Goal: Task Accomplishment & Management: Manage account settings

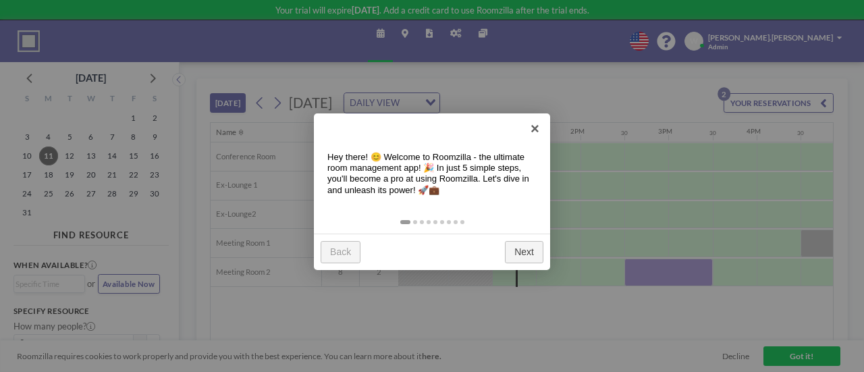
scroll to position [0, 1097]
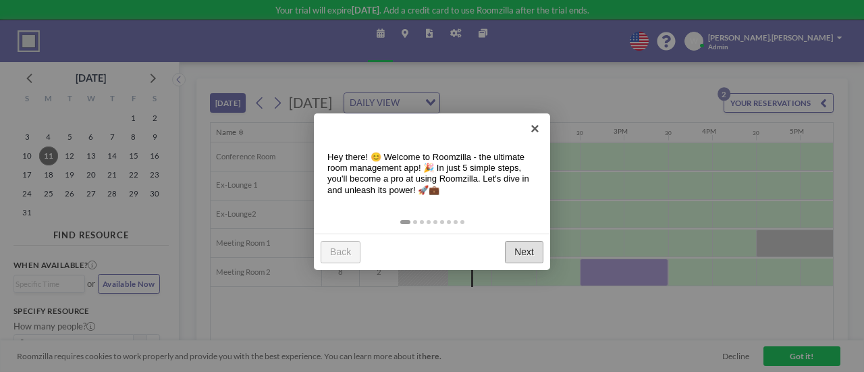
click at [528, 248] on link "Next" at bounding box center [524, 252] width 38 height 22
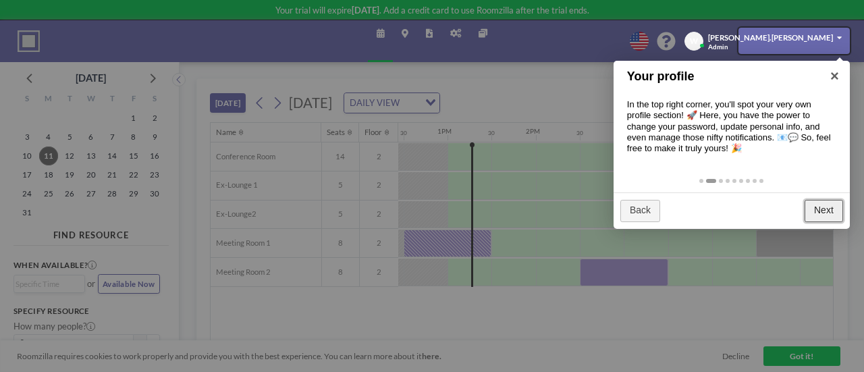
click at [825, 208] on link "Next" at bounding box center [824, 211] width 38 height 22
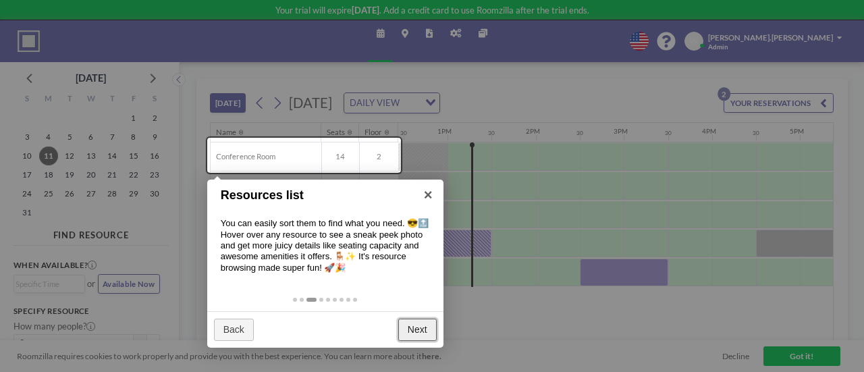
click at [417, 334] on link "Next" at bounding box center [417, 330] width 38 height 22
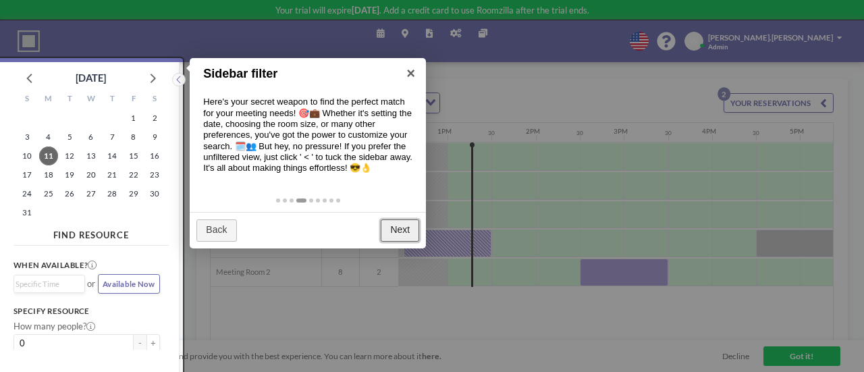
scroll to position [3, 0]
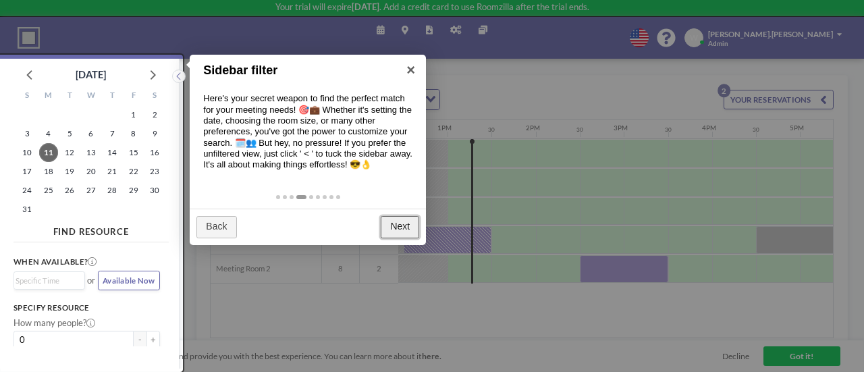
click at [396, 226] on link "Next" at bounding box center [400, 227] width 38 height 22
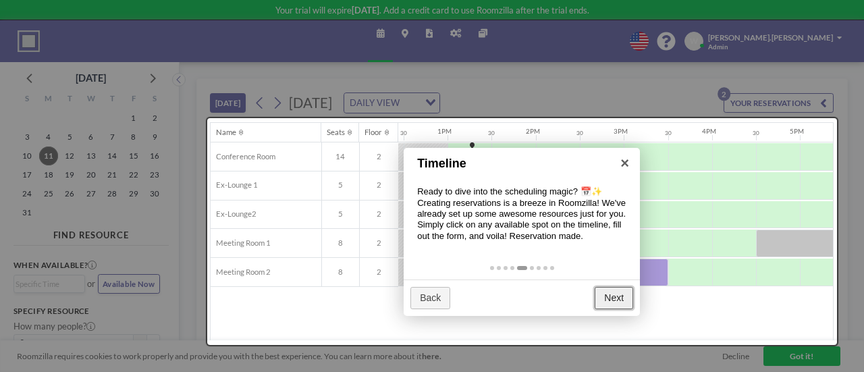
click at [616, 297] on link "Next" at bounding box center [614, 298] width 38 height 22
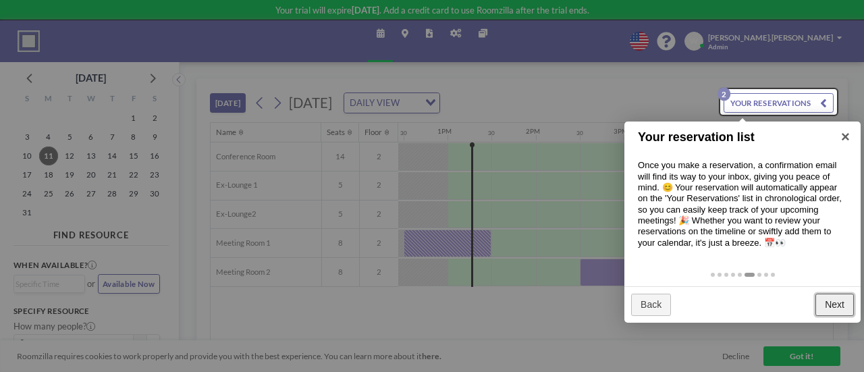
click at [835, 302] on link "Next" at bounding box center [835, 305] width 38 height 22
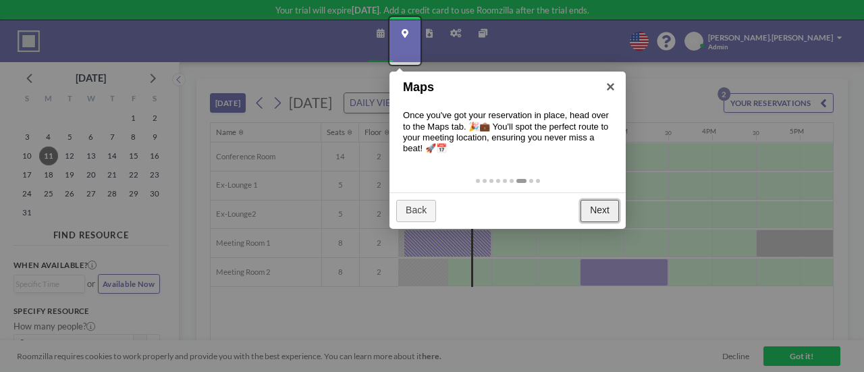
click at [604, 209] on link "Next" at bounding box center [600, 211] width 38 height 22
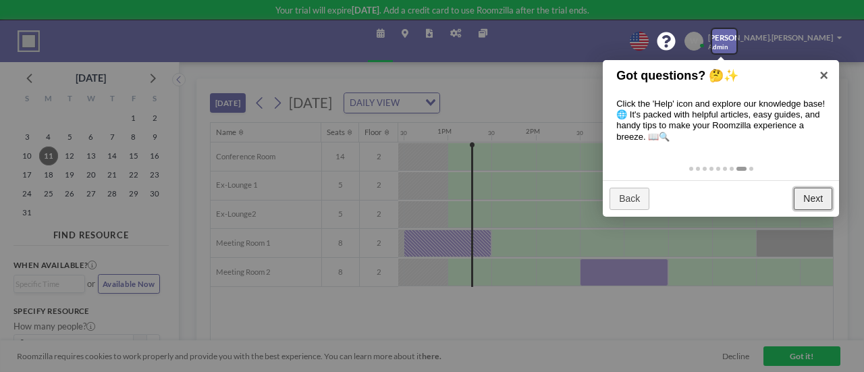
click at [822, 195] on link "Next" at bounding box center [813, 199] width 38 height 22
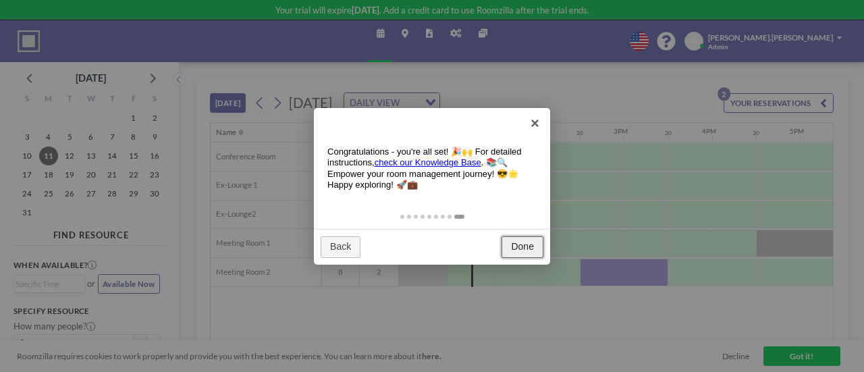
click at [526, 248] on link "Done" at bounding box center [523, 247] width 42 height 22
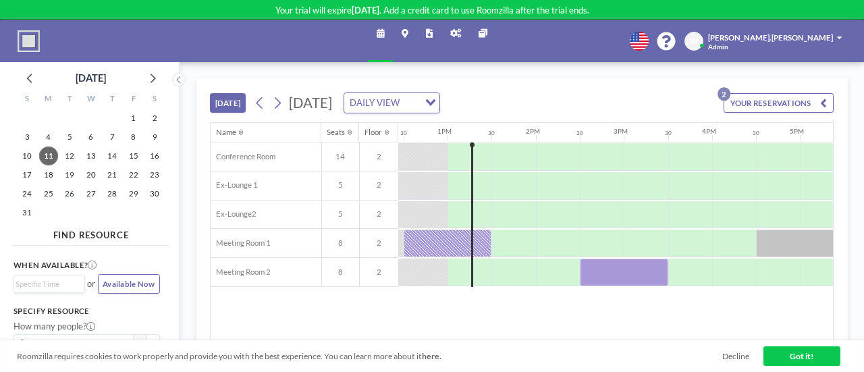
click at [406, 32] on icon at bounding box center [405, 33] width 7 height 9
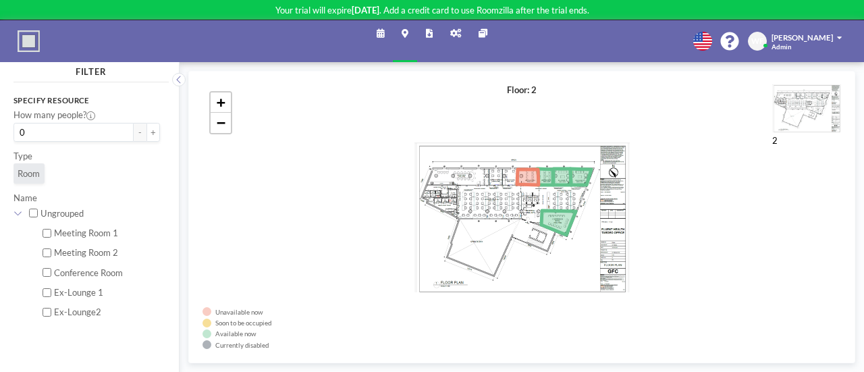
click at [46, 235] on input "Meeting Room 1" at bounding box center [47, 233] width 9 height 9
checkbox input "true"
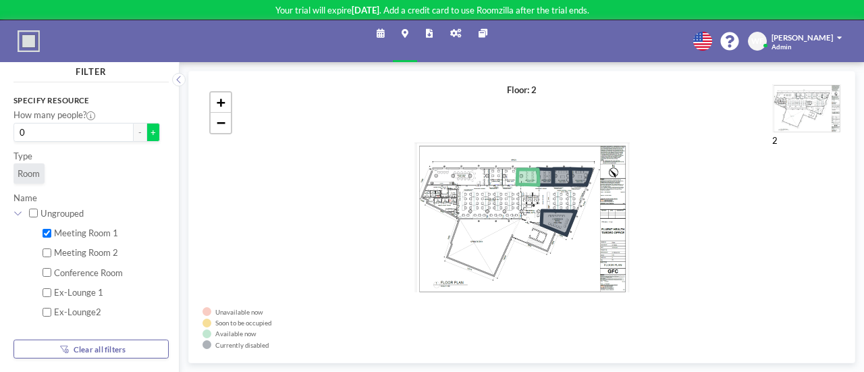
click at [149, 134] on button "+" at bounding box center [154, 132] width 14 height 19
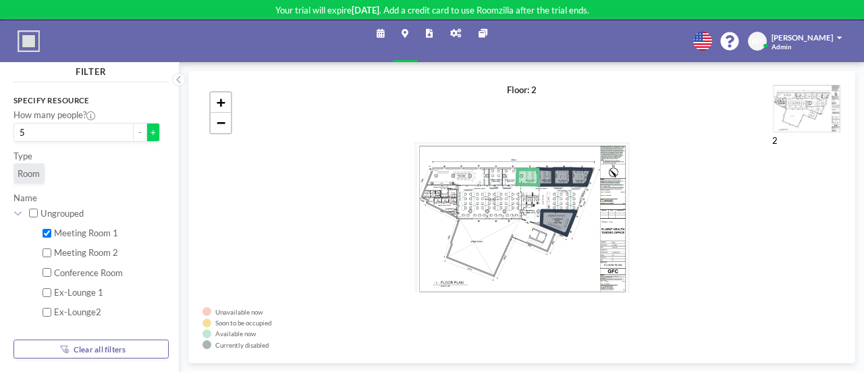
click at [149, 134] on button "+" at bounding box center [154, 132] width 14 height 19
type input "8"
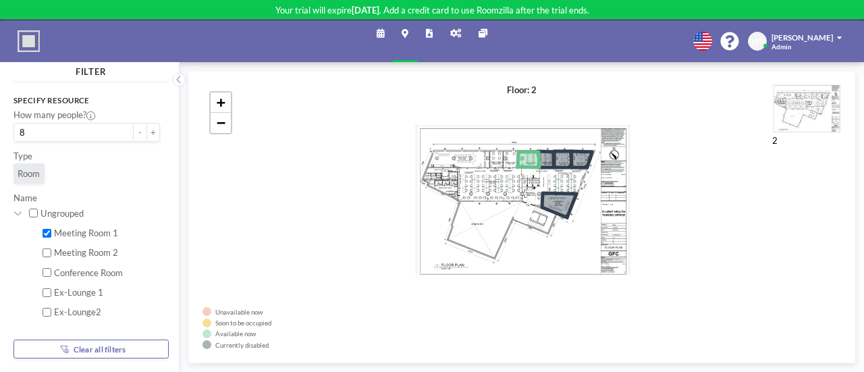
drag, startPoint x: 231, startPoint y: 238, endPoint x: 232, endPoint y: 221, distance: 17.6
click at [232, 221] on div "+ −" at bounding box center [522, 216] width 639 height 265
click at [48, 233] on input "Meeting Room 1" at bounding box center [47, 233] width 9 height 9
checkbox input "false"
click at [47, 253] on input "Meeting Room 2" at bounding box center [47, 252] width 9 height 9
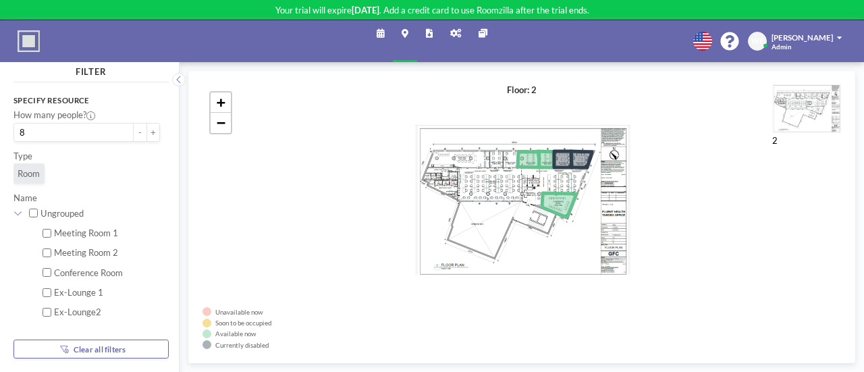
checkbox input "true"
click at [25, 172] on span "Room" at bounding box center [29, 173] width 22 height 11
click at [373, 36] on link "Schedule" at bounding box center [380, 40] width 25 height 41
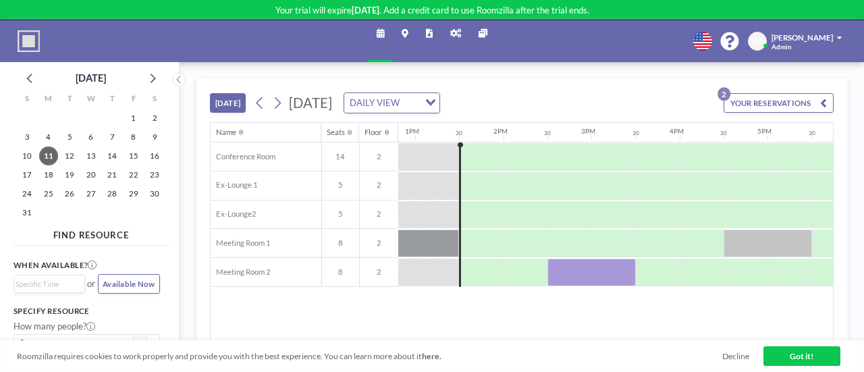
scroll to position [0, 1141]
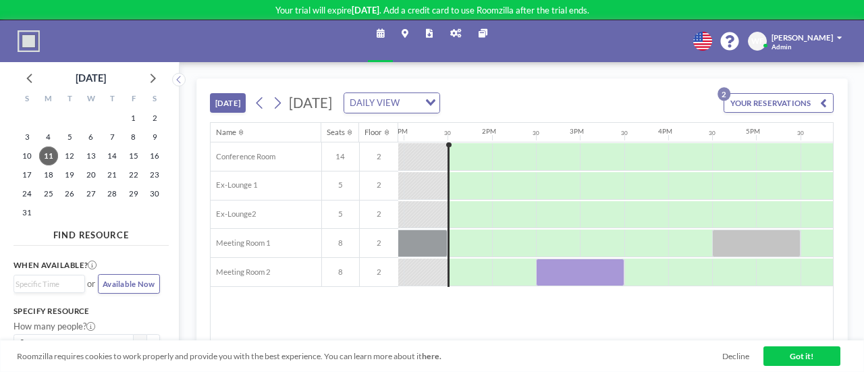
click at [776, 105] on button "YOUR RESERVATIONS 2" at bounding box center [779, 102] width 110 height 19
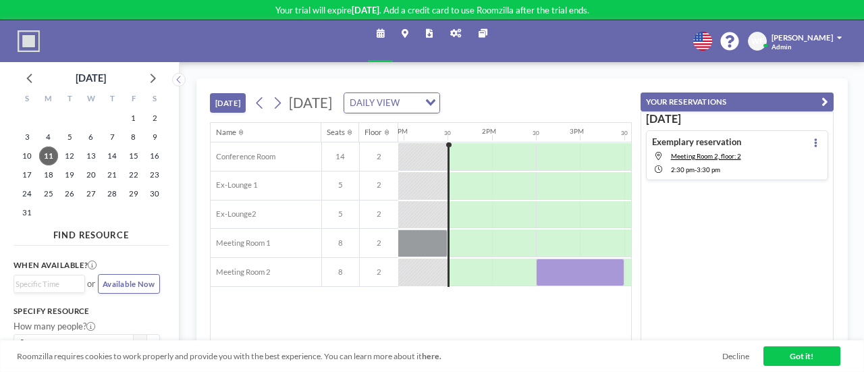
click at [714, 139] on h4 "Exemplary reservation" at bounding box center [696, 141] width 89 height 11
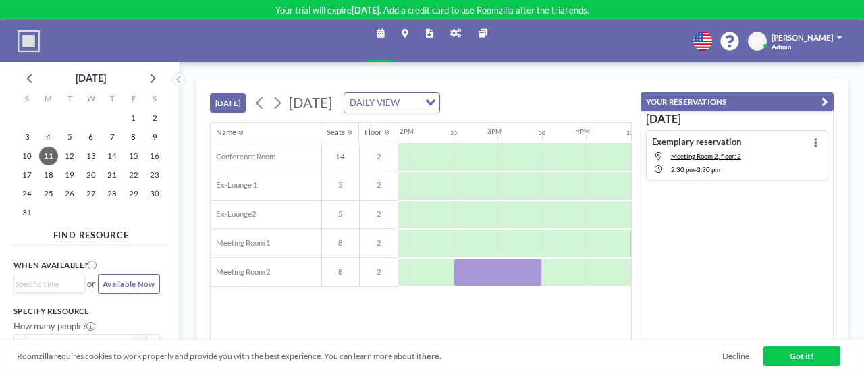
scroll to position [0, 1229]
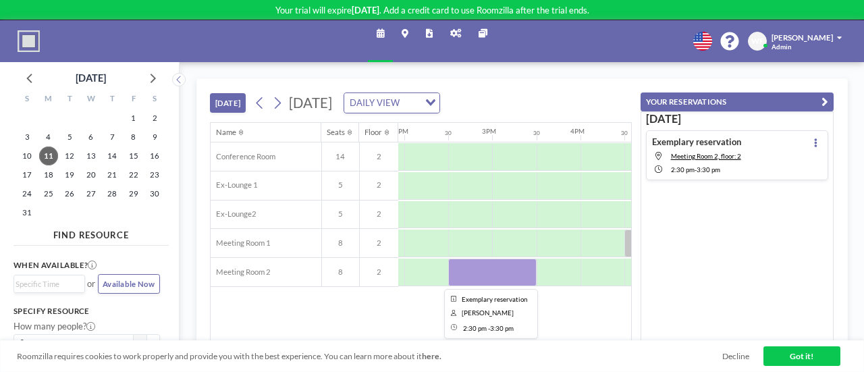
click at [496, 271] on div at bounding box center [492, 273] width 88 height 28
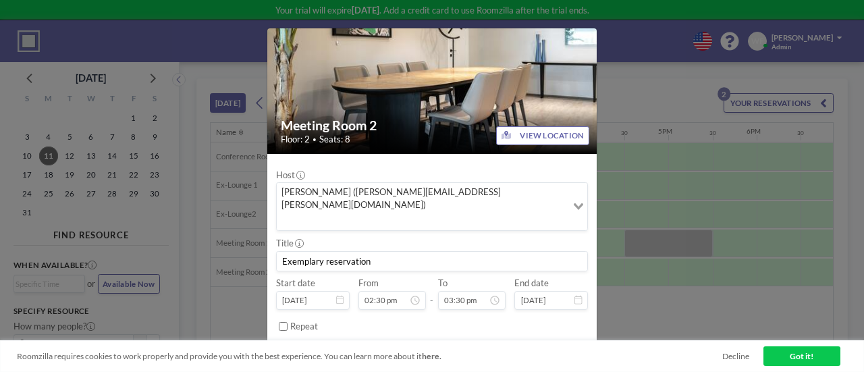
scroll to position [670, 0]
click at [644, 188] on div "Meeting Room 2 Floor: 2 • Seats: 8 VIEW LOCATION Host [PERSON_NAME] ([PERSON_NA…" at bounding box center [432, 186] width 864 height 372
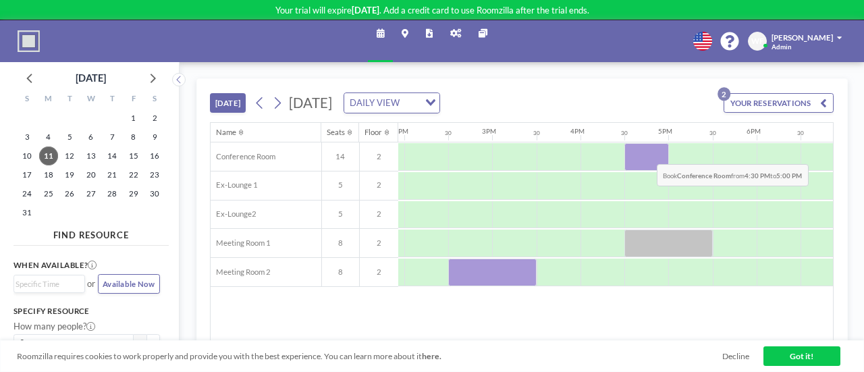
click at [647, 153] on div at bounding box center [647, 157] width 44 height 28
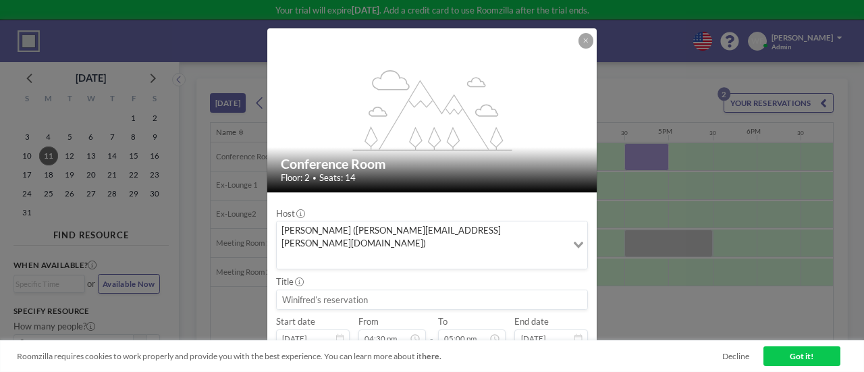
scroll to position [38, 0]
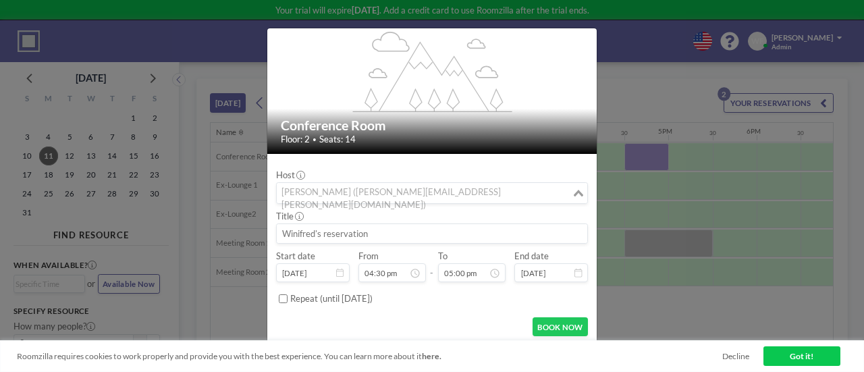
click at [531, 196] on input "Search for option" at bounding box center [424, 193] width 292 height 15
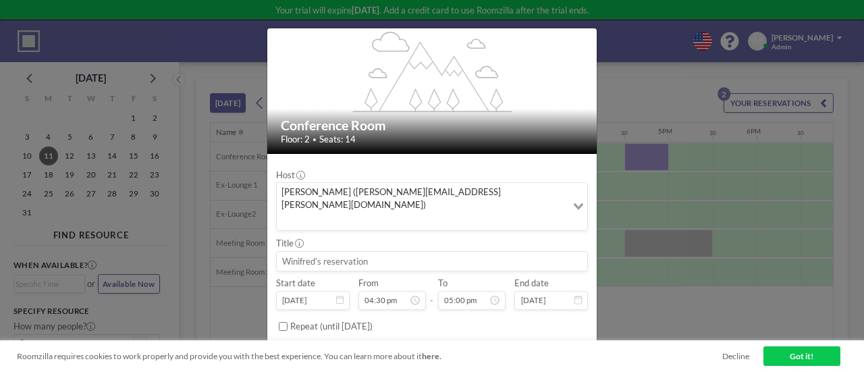
click at [522, 171] on div "Host [PERSON_NAME] ([PERSON_NAME][EMAIL_ADDRESS][PERSON_NAME][DOMAIN_NAME]) Loa…" at bounding box center [432, 200] width 312 height 62
click at [637, 97] on div "flex-grow: 1.2; Conference Room Floor: 2 • Seats: 14 Host [PERSON_NAME] ([PERSO…" at bounding box center [432, 186] width 864 height 372
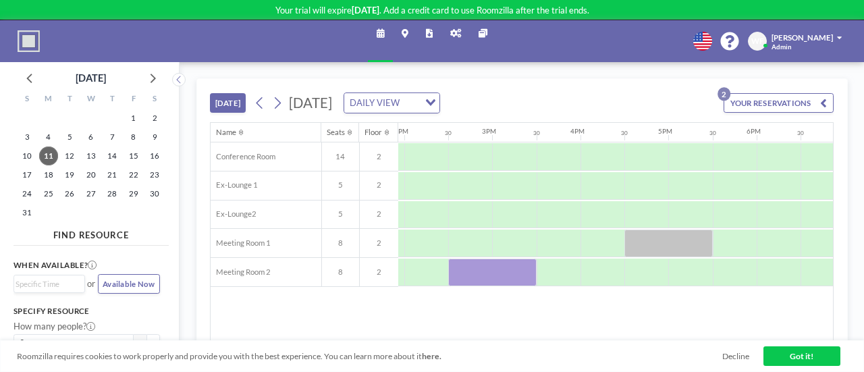
click at [793, 354] on link "Got it!" at bounding box center [802, 355] width 77 height 19
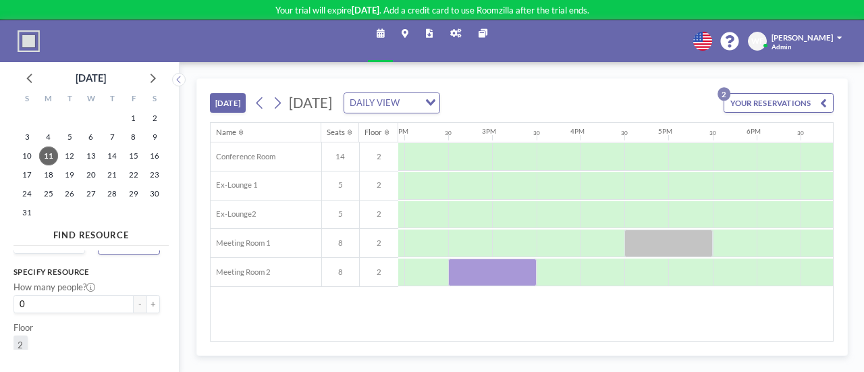
scroll to position [132, 0]
click at [83, 339] on input "Search for option" at bounding box center [84, 336] width 136 height 15
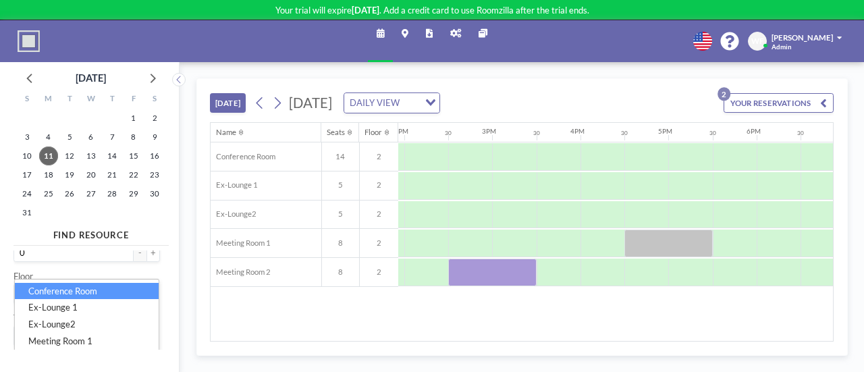
scroll to position [89, 0]
click at [82, 295] on li "Conference Room" at bounding box center [87, 292] width 144 height 17
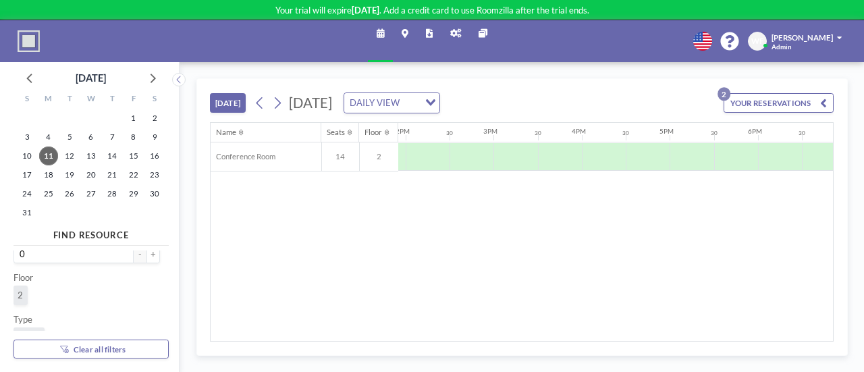
scroll to position [0, 1229]
click at [648, 159] on div at bounding box center [647, 157] width 44 height 28
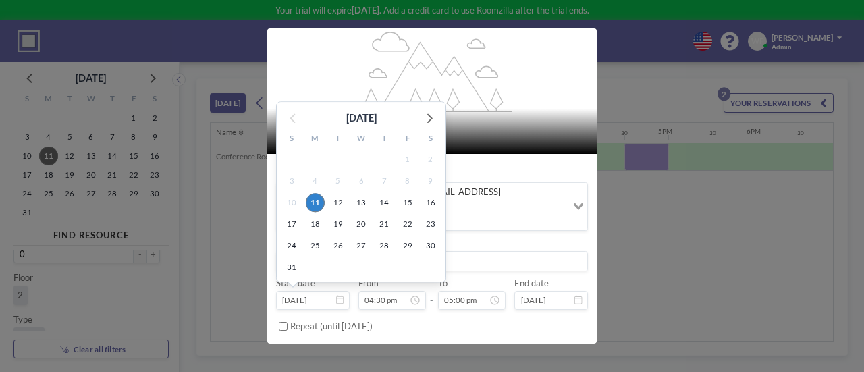
scroll to position [108, 0]
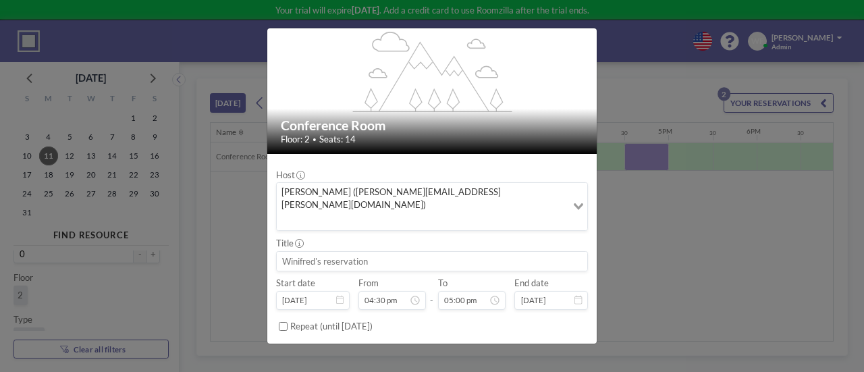
click at [548, 345] on button "BOOK NOW" at bounding box center [560, 354] width 55 height 19
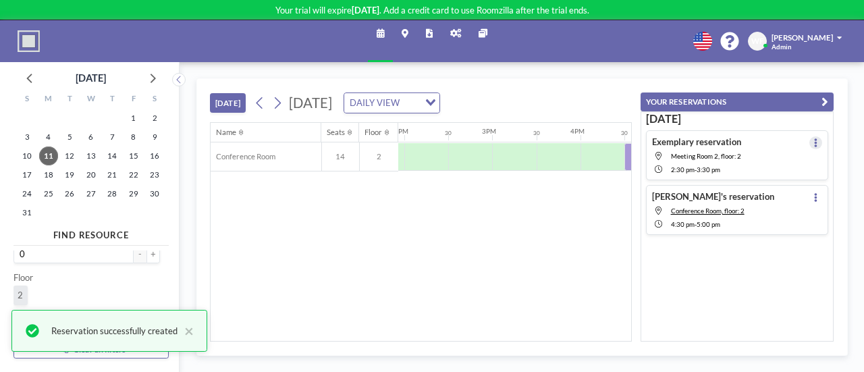
click at [815, 142] on icon at bounding box center [816, 142] width 3 height 9
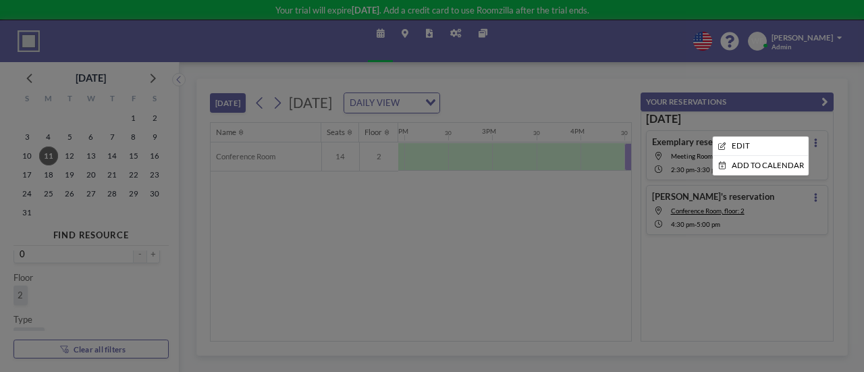
click at [796, 188] on div at bounding box center [432, 186] width 864 height 372
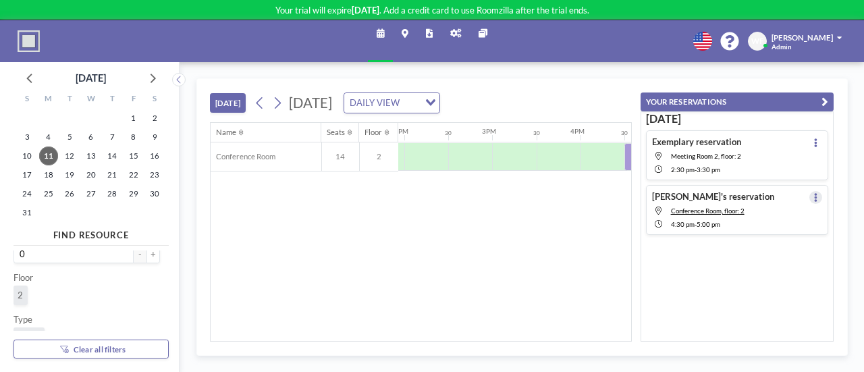
click at [815, 194] on icon at bounding box center [816, 197] width 3 height 9
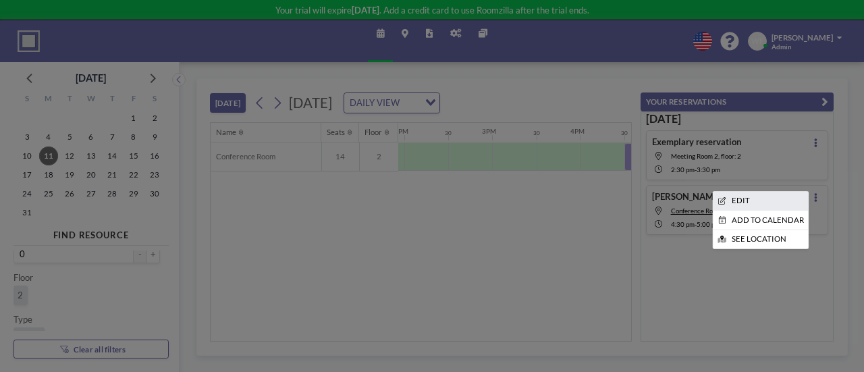
click at [760, 197] on li "EDIT" at bounding box center [761, 201] width 96 height 18
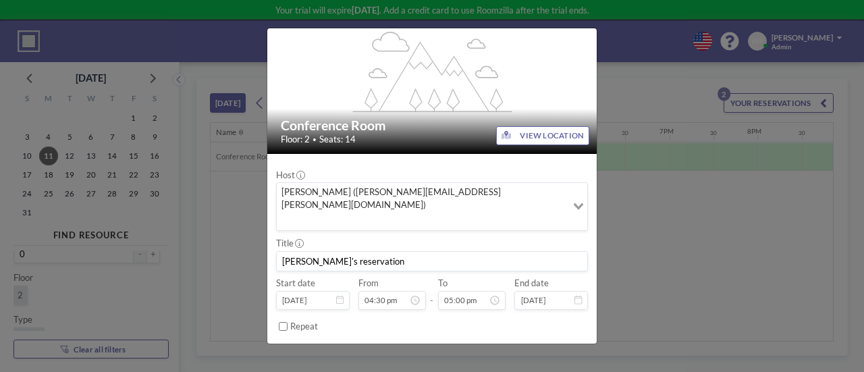
scroll to position [735, 0]
click at [658, 163] on div "flex-grow: 1.2; Conference Room Floor: 2 • Seats: 14 VIEW LOCATION Host [PERSON…" at bounding box center [432, 186] width 864 height 372
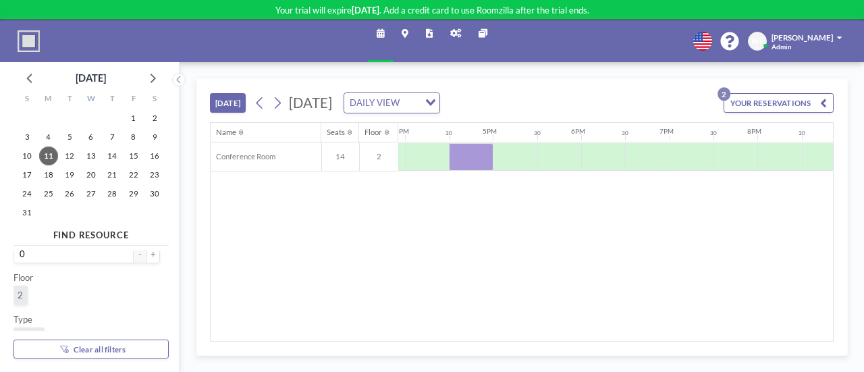
scroll to position [151, 0]
click at [97, 315] on icon "Deselect Conference Room" at bounding box center [96, 316] width 7 height 7
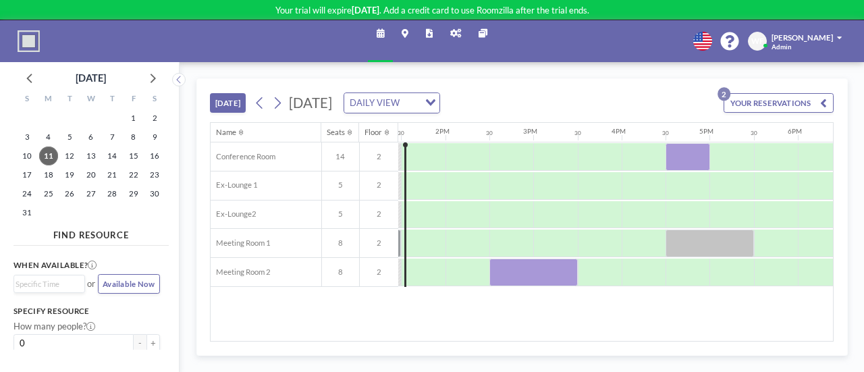
scroll to position [0, 1190]
click at [427, 33] on icon at bounding box center [429, 33] width 7 height 9
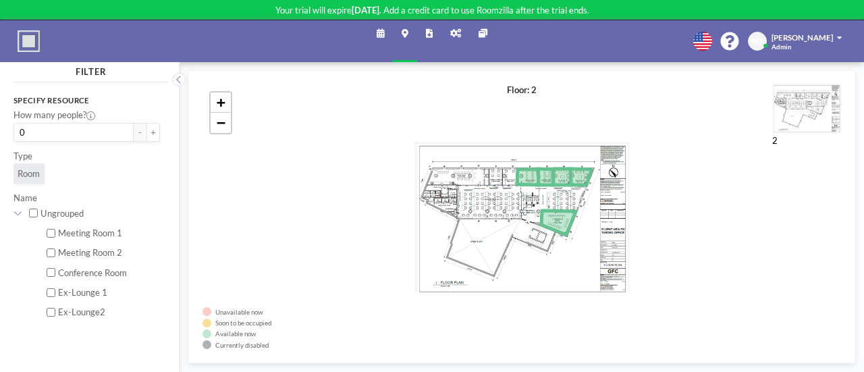
click at [454, 37] on icon at bounding box center [455, 33] width 11 height 9
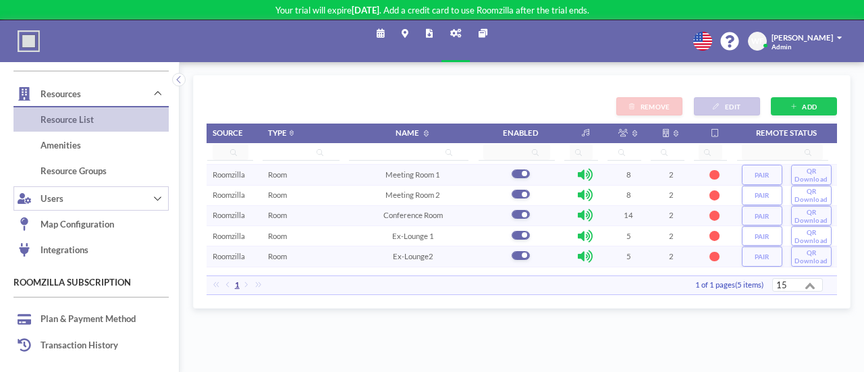
scroll to position [26, 0]
click at [131, 199] on button "Users" at bounding box center [91, 197] width 155 height 27
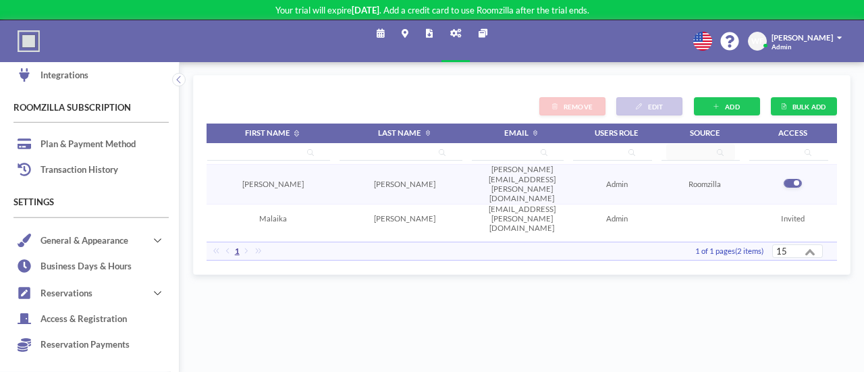
scroll to position [255, 0]
click at [88, 141] on link "Plan & Payment Method" at bounding box center [91, 145] width 155 height 26
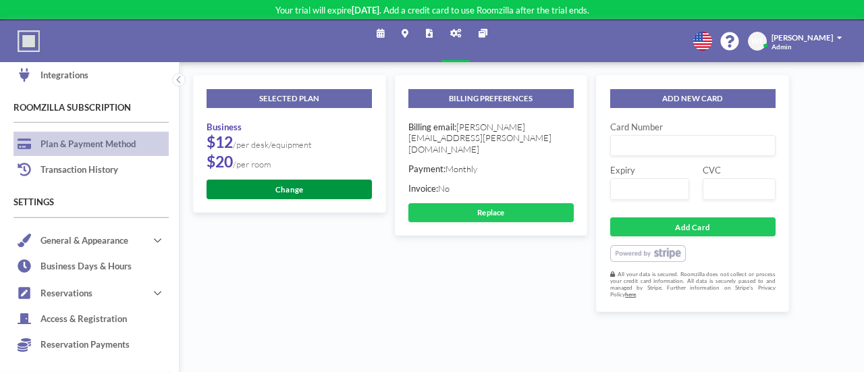
click at [288, 191] on button "Change" at bounding box center [289, 189] width 165 height 19
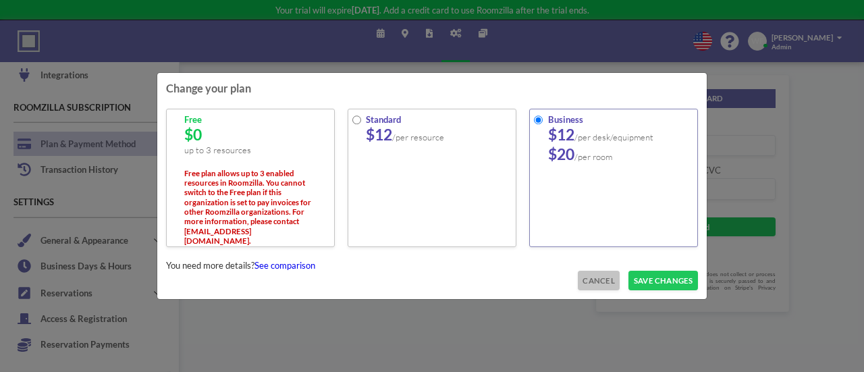
click at [594, 279] on button "CANCEL" at bounding box center [599, 280] width 42 height 19
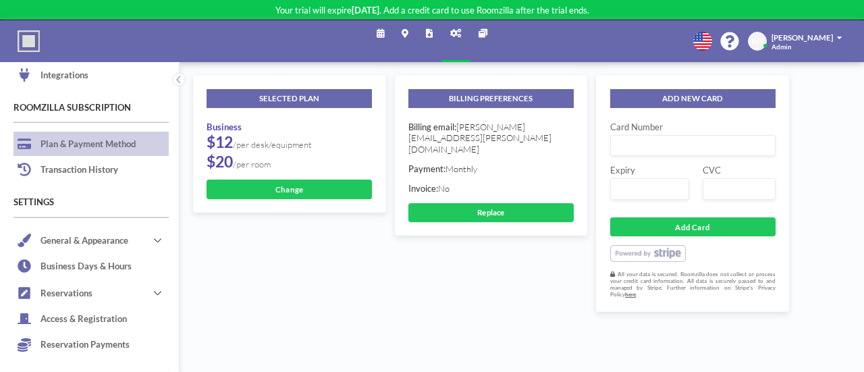
click at [384, 33] on icon at bounding box center [380, 33] width 7 height 9
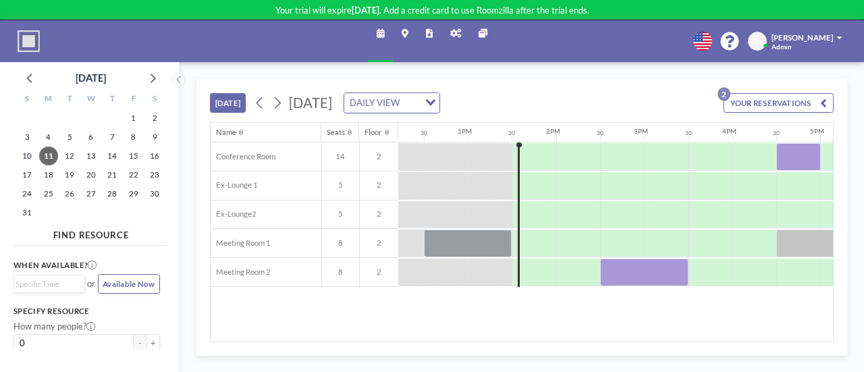
scroll to position [0, 1141]
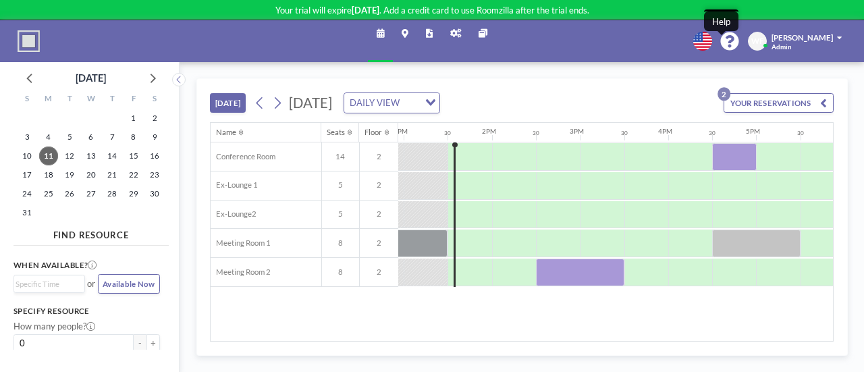
click at [721, 41] on icon at bounding box center [730, 41] width 19 height 19
click at [841, 35] on span at bounding box center [839, 37] width 5 height 7
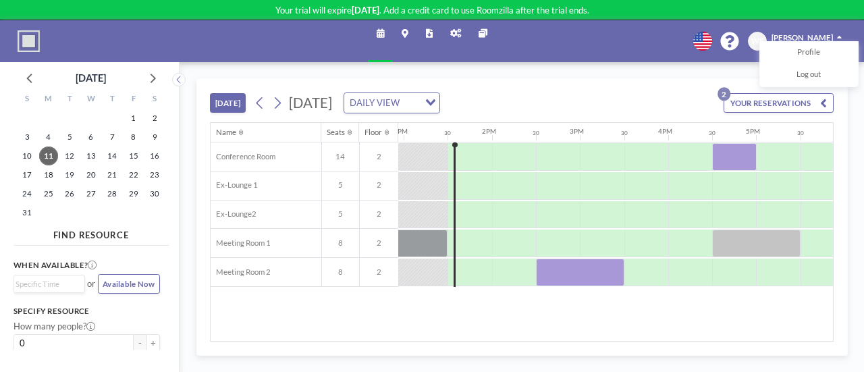
click at [19, 43] on img at bounding box center [29, 41] width 22 height 22
click at [29, 42] on img at bounding box center [29, 41] width 22 height 22
click at [724, 47] on icon at bounding box center [730, 41] width 19 height 19
click at [89, 172] on span "20" at bounding box center [91, 174] width 19 height 19
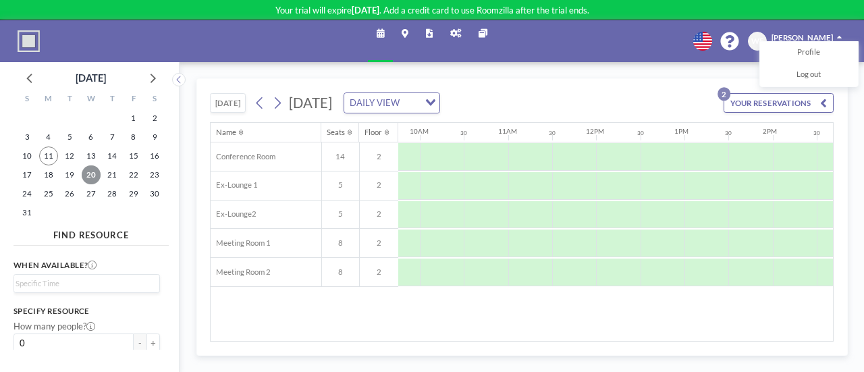
scroll to position [0, 861]
click at [604, 150] on div at bounding box center [618, 157] width 44 height 28
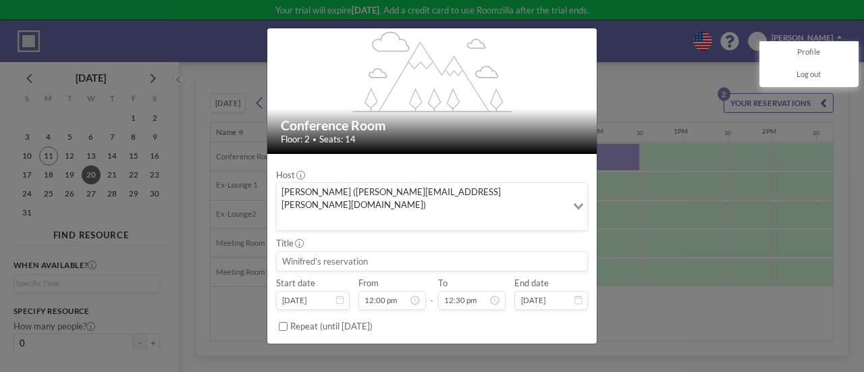
scroll to position [519, 0]
click at [398, 252] on input at bounding box center [432, 261] width 311 height 19
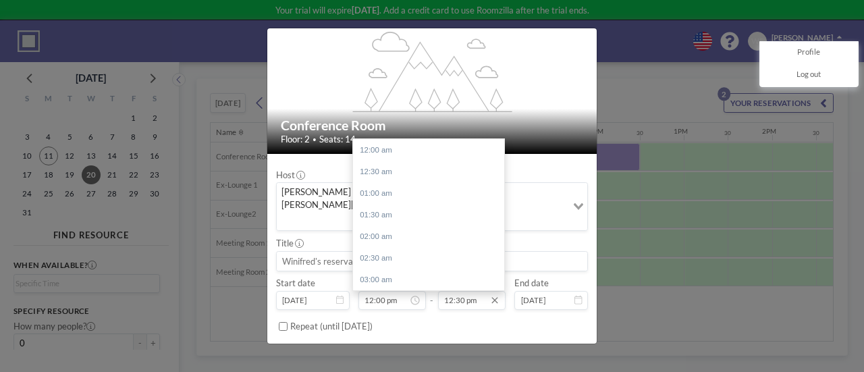
scroll to position [540, 0]
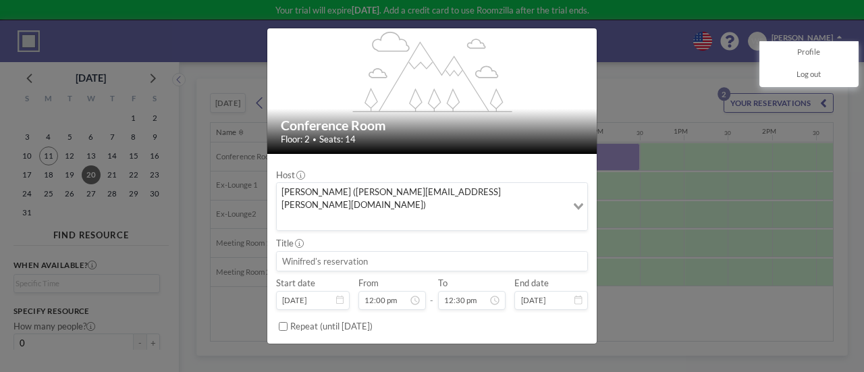
click at [640, 102] on div "flex-grow: 1.2; Conference Room Floor: 2 • Seats: 14 Host Winifred Fernandes (w…" at bounding box center [432, 186] width 864 height 372
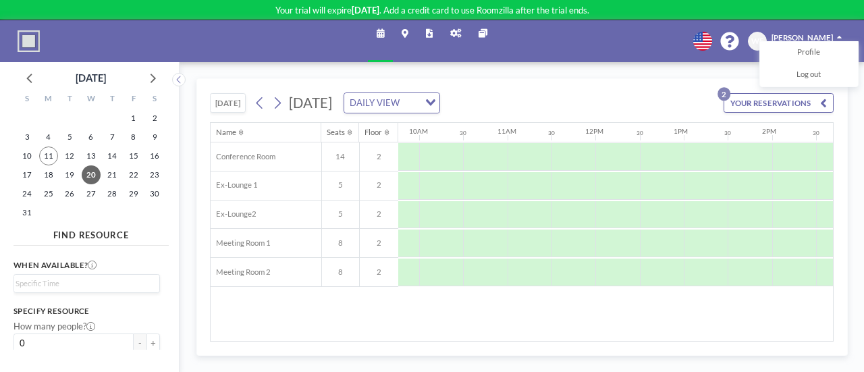
click at [380, 32] on icon at bounding box center [380, 33] width 7 height 9
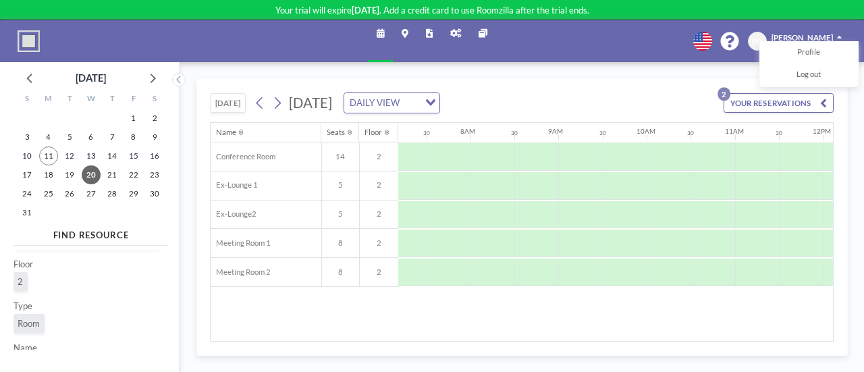
scroll to position [0, 658]
click at [25, 40] on img at bounding box center [29, 41] width 22 height 22
click at [426, 34] on icon at bounding box center [429, 33] width 7 height 9
